Goal: Check status: Check status

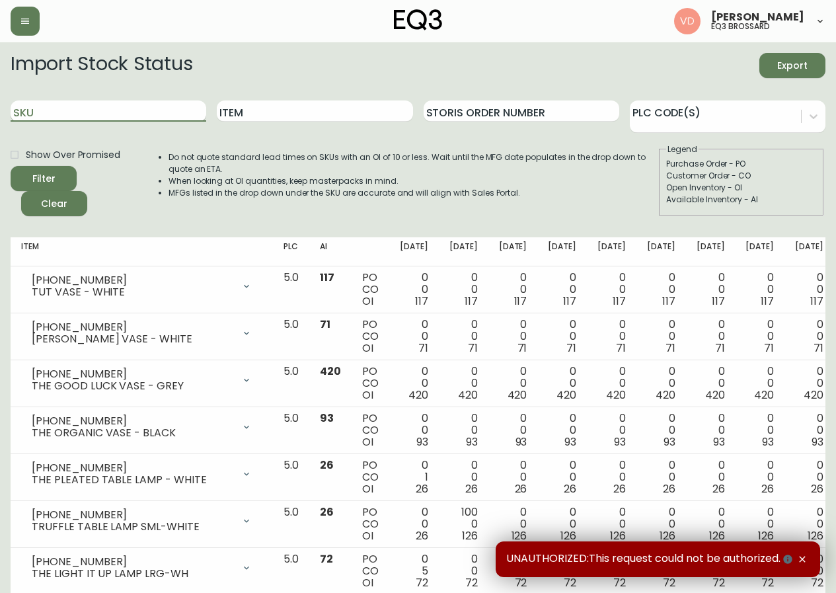
click at [159, 100] on input "SKU" at bounding box center [109, 110] width 196 height 21
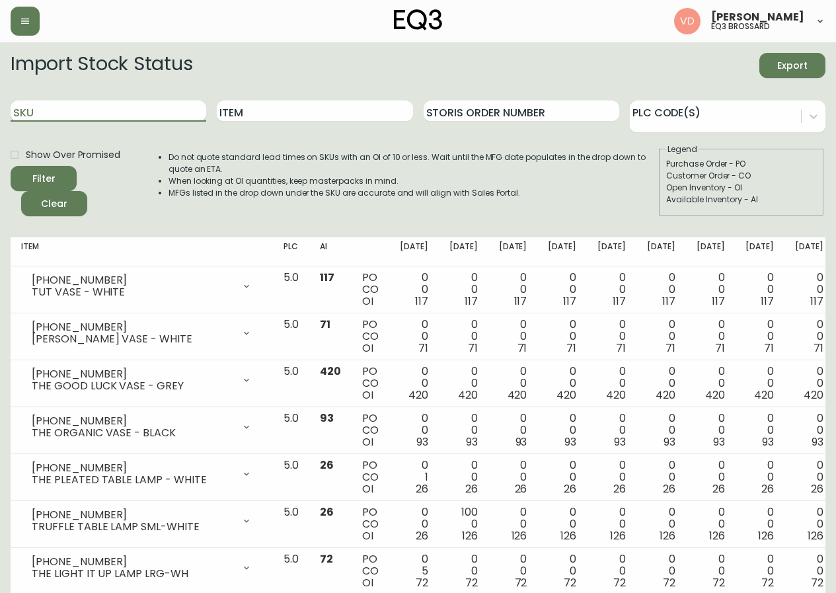
paste input "7130-438-16"
type input "7130-438-16"
click at [11, 166] on button "Filter" at bounding box center [44, 178] width 66 height 25
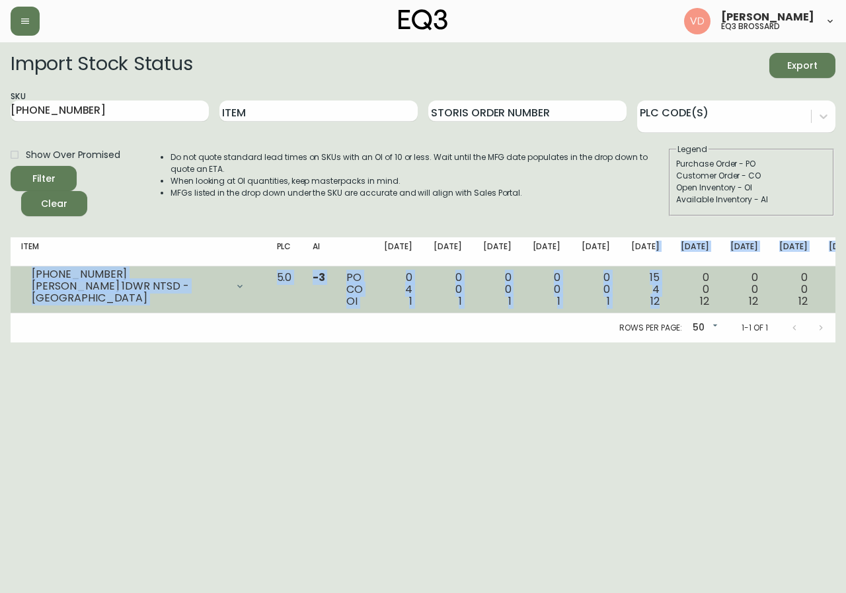
drag, startPoint x: 568, startPoint y: 263, endPoint x: 576, endPoint y: 303, distance: 40.4
click at [576, 303] on table "Item PLC AI Sep 26 Oct 03 Oct 10 Oct 17 Oct 24 Oct 31 Nov 07 Nov 14 Nov 21 Nov …" at bounding box center [538, 275] width 1055 height 76
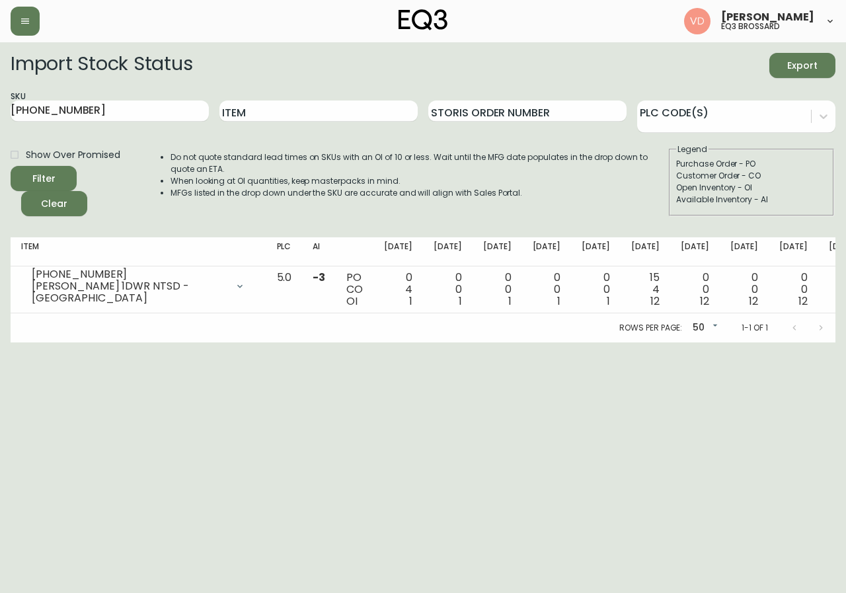
click at [577, 315] on div "Rows per page: 50 50 1-1 of 1" at bounding box center [423, 327] width 825 height 29
